Goal: Transaction & Acquisition: Purchase product/service

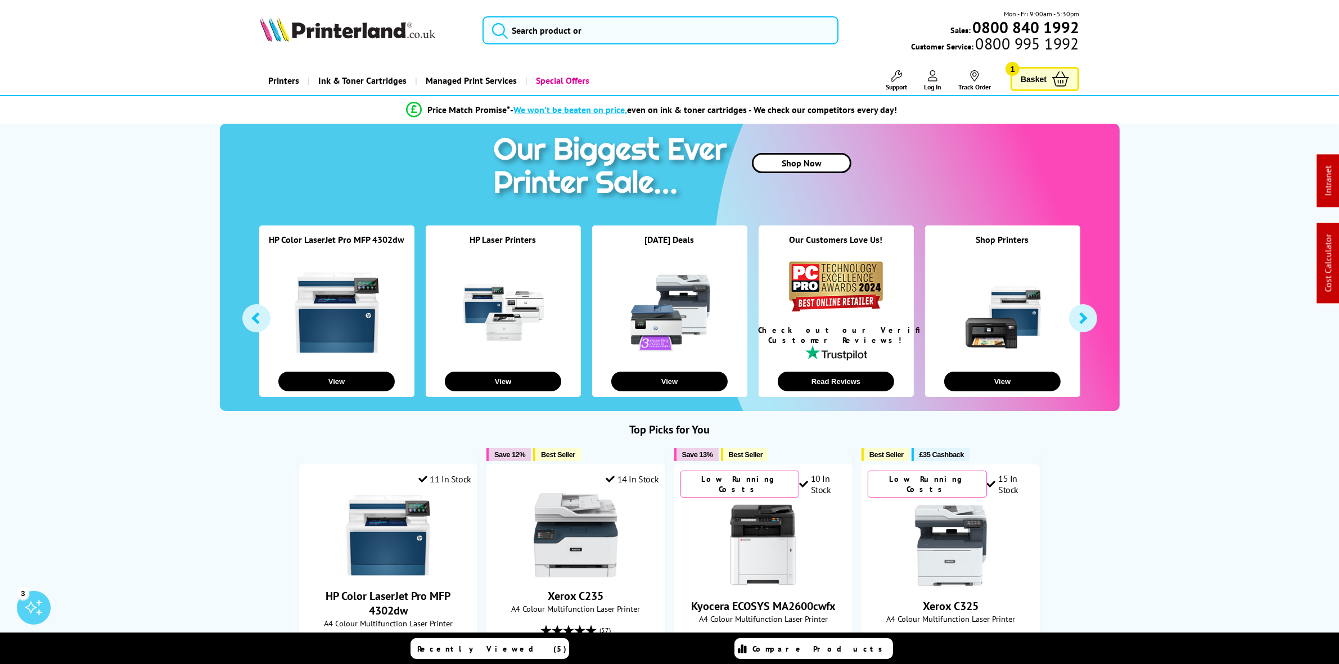
click at [346, 297] on link at bounding box center [337, 312] width 84 height 84
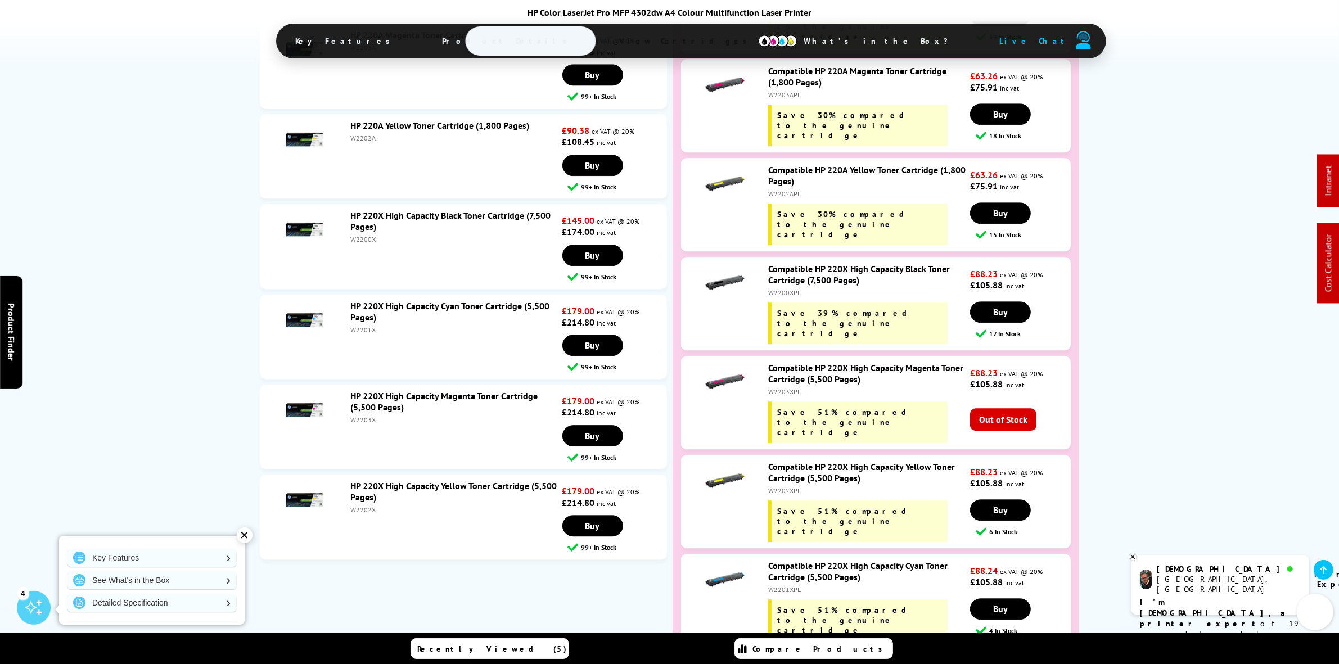
scroll to position [3796, 0]
